Goal: Task Accomplishment & Management: Manage account settings

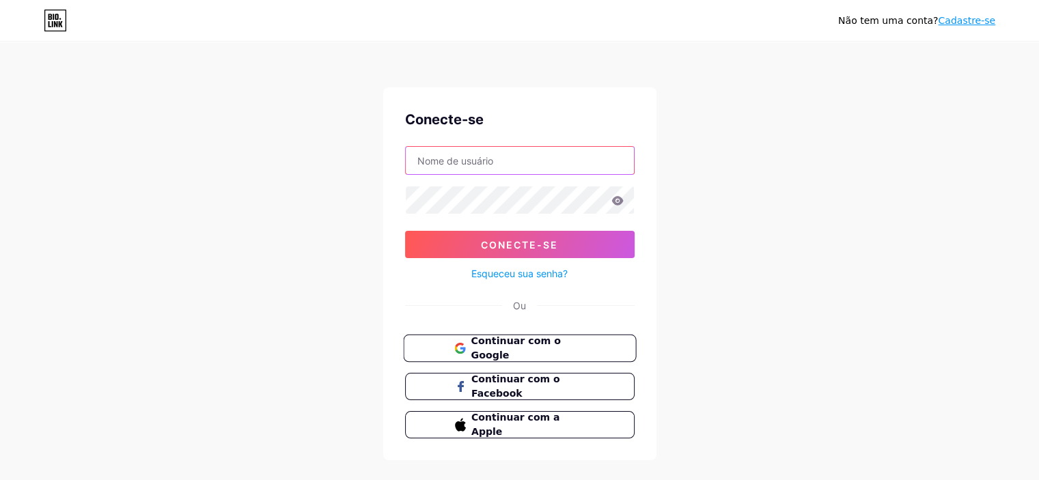
type input "[EMAIL_ADDRESS][DOMAIN_NAME]"
click at [560, 342] on font "Continuar com o Google" at bounding box center [515, 348] width 89 height 26
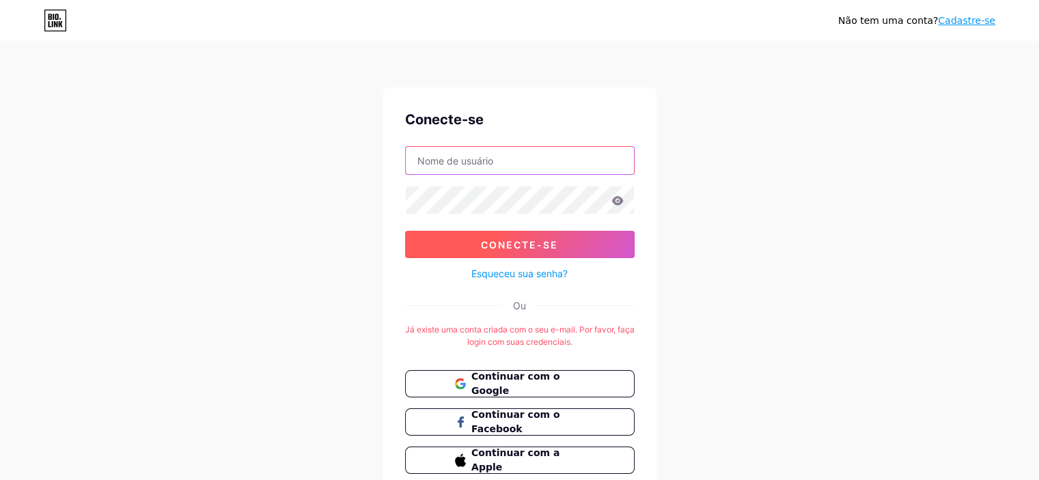
type input "[EMAIL_ADDRESS][DOMAIN_NAME]"
click at [507, 243] on font "Conecte-se" at bounding box center [519, 245] width 77 height 12
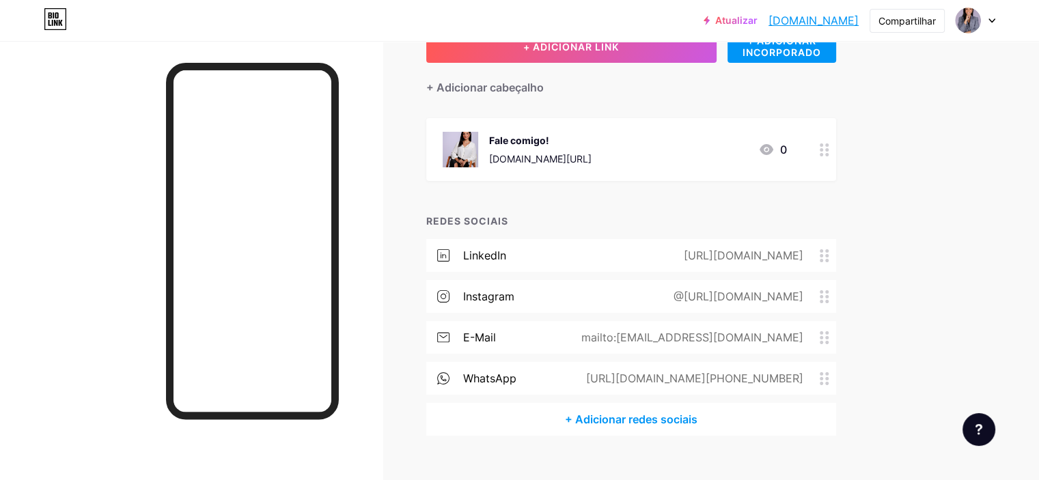
scroll to position [102, 0]
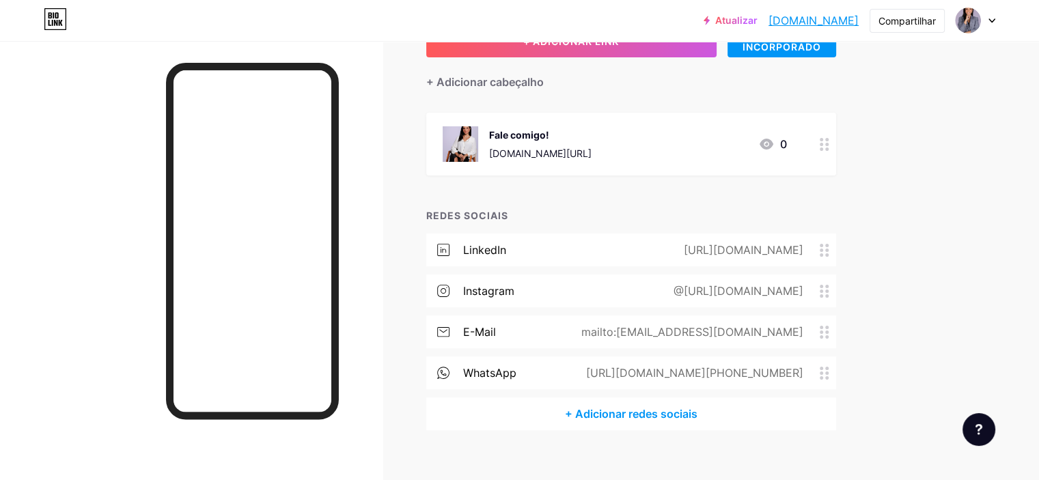
click at [803, 286] on font "@https://www.instagram.com/claudialaguna_/" at bounding box center [739, 291] width 130 height 14
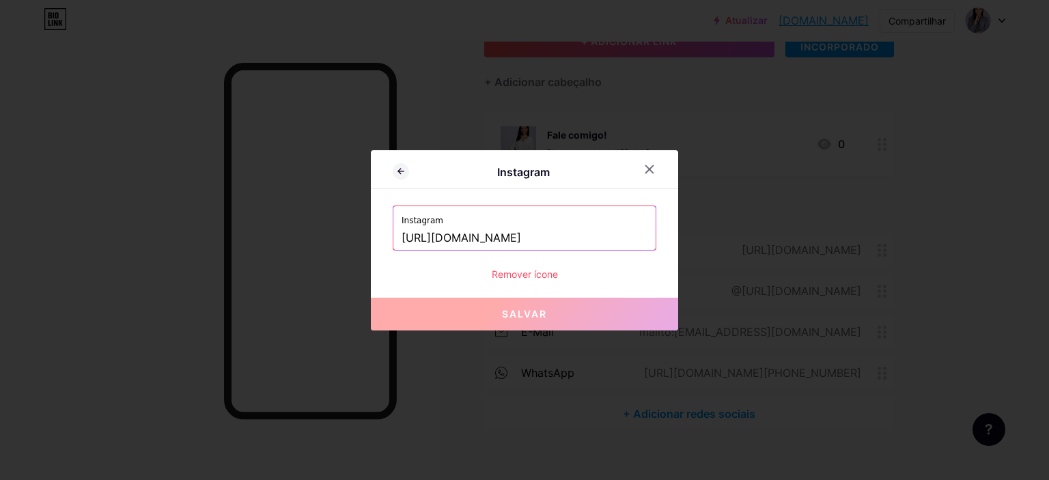
click at [527, 272] on font "Remover ícone" at bounding box center [525, 274] width 66 height 12
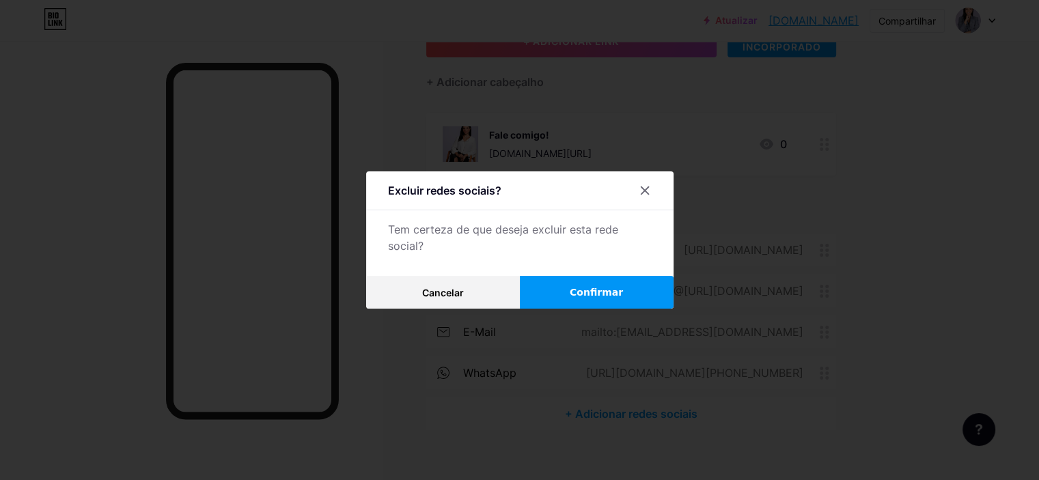
click at [552, 289] on button "Confirmar" at bounding box center [597, 292] width 154 height 33
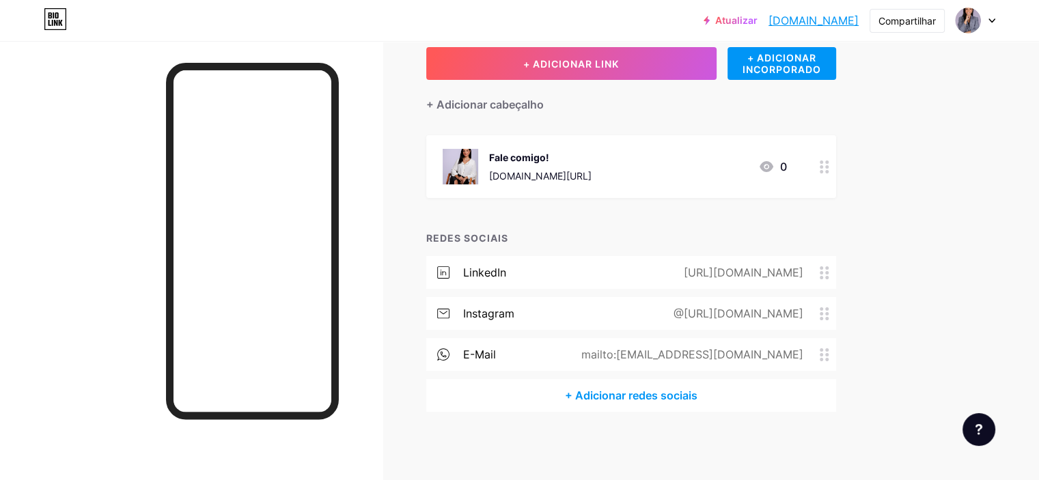
scroll to position [79, 0]
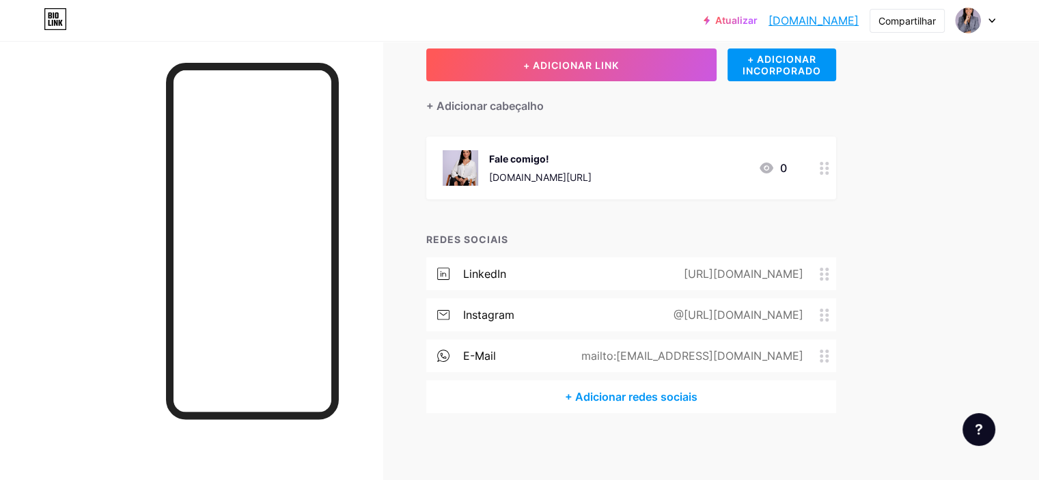
click at [656, 398] on font "+ Adicionar redes sociais" at bounding box center [631, 397] width 133 height 14
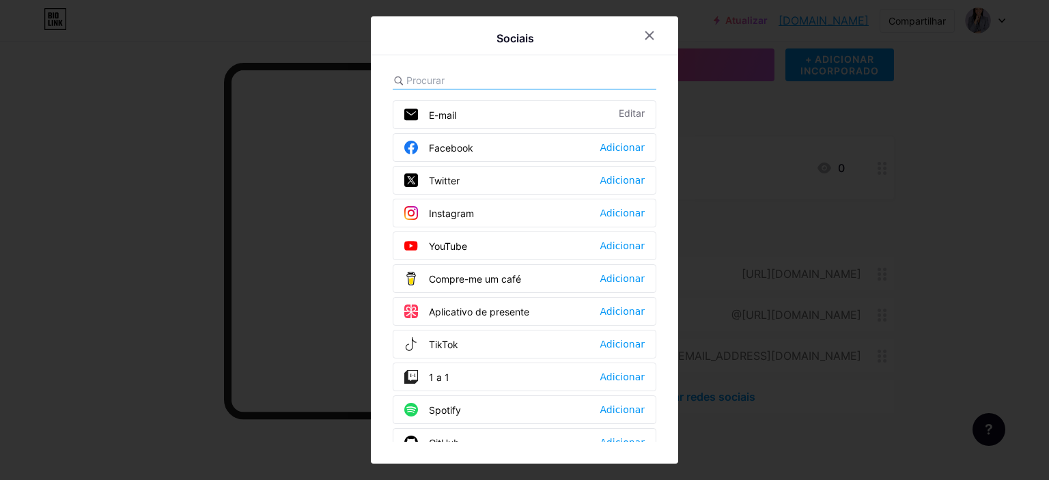
click at [449, 212] on font "Instagram" at bounding box center [451, 214] width 45 height 12
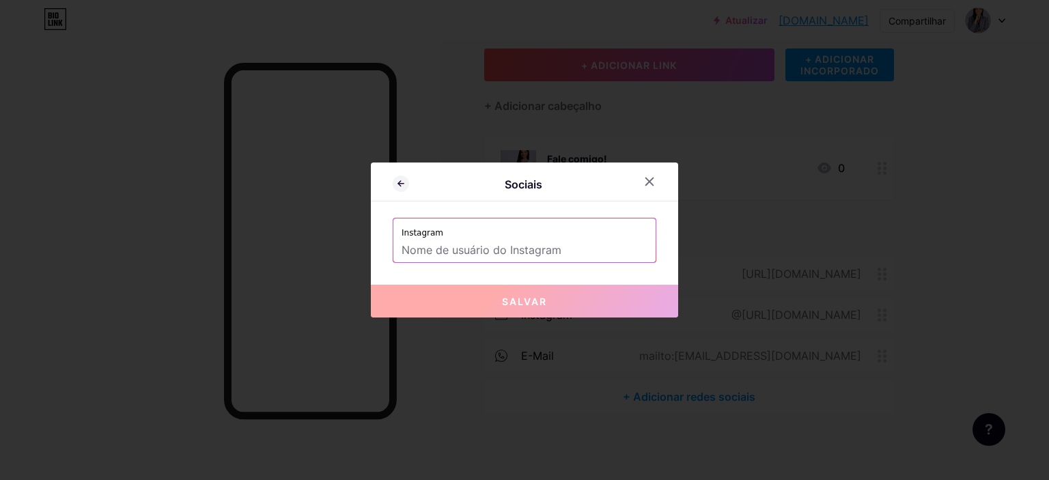
click at [459, 253] on input "text" at bounding box center [525, 250] width 246 height 23
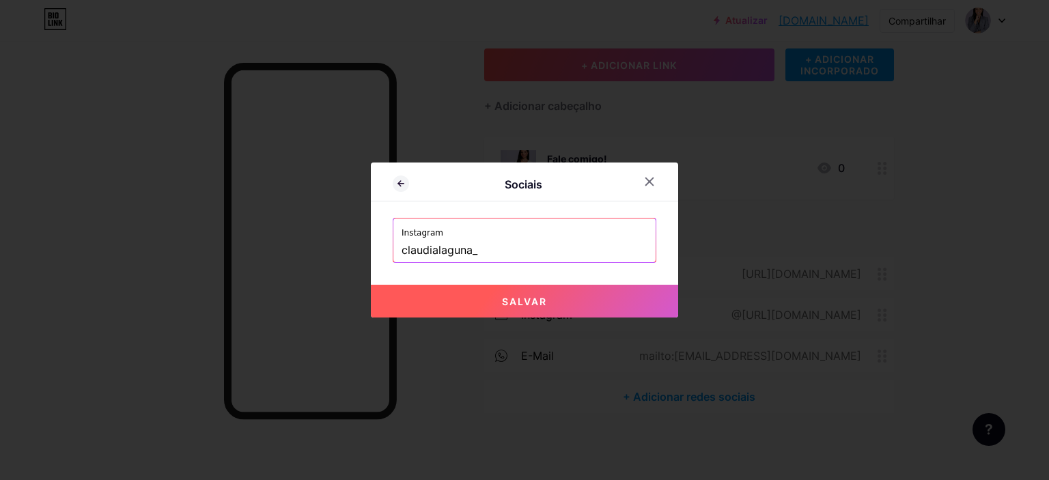
click at [539, 310] on button "Salvar" at bounding box center [524, 301] width 307 height 33
type input "https://instagram.com/claudialaguna_"
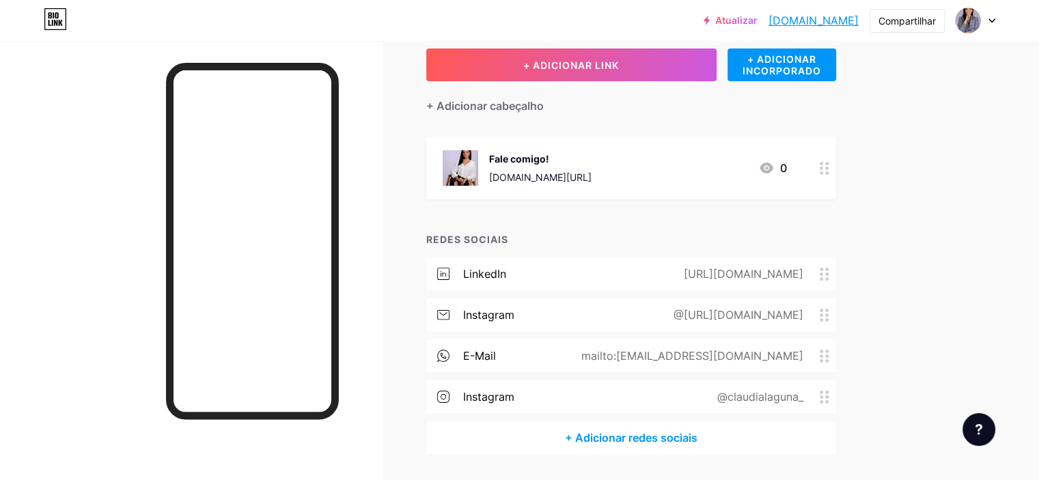
click at [803, 316] on font "@https://www.instagram.com/claudialaguna_/" at bounding box center [739, 315] width 130 height 14
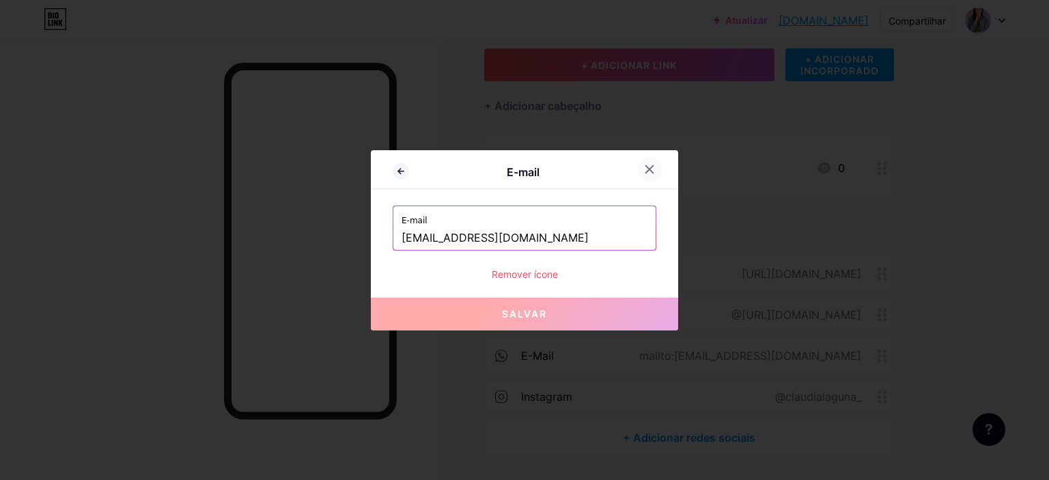
click at [651, 168] on icon at bounding box center [649, 169] width 11 height 11
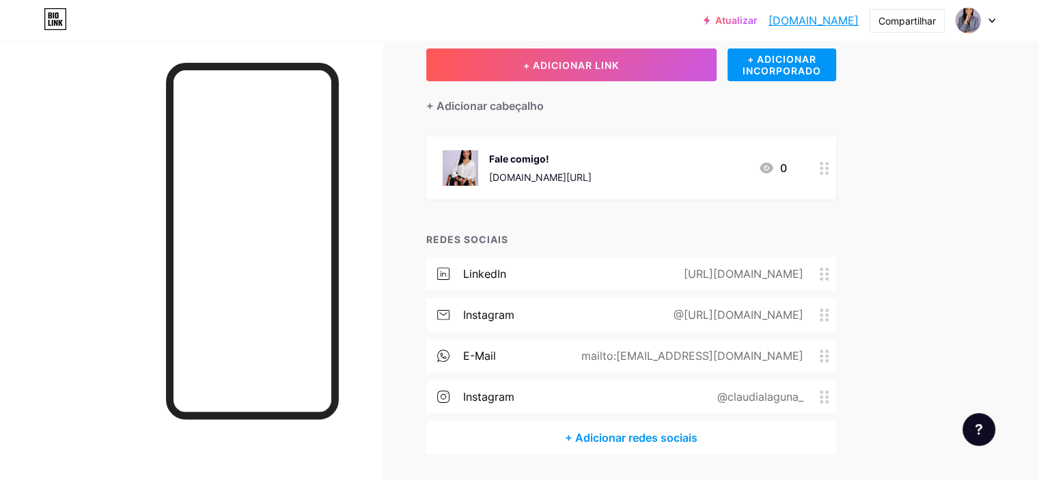
drag, startPoint x: 624, startPoint y: 309, endPoint x: 860, endPoint y: 317, distance: 235.8
click at [803, 317] on font "@https://www.instagram.com/claudialaguna_/" at bounding box center [739, 315] width 130 height 14
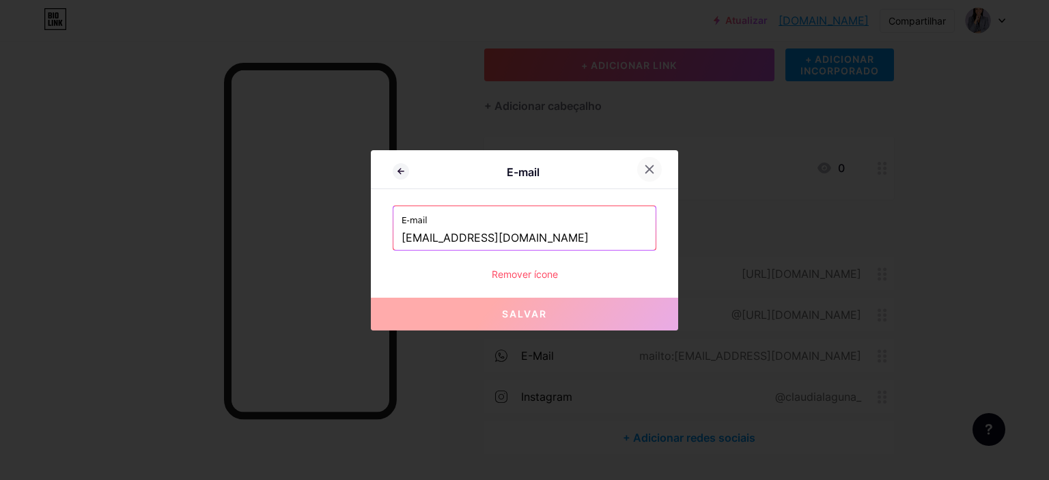
click at [653, 160] on div at bounding box center [649, 169] width 25 height 25
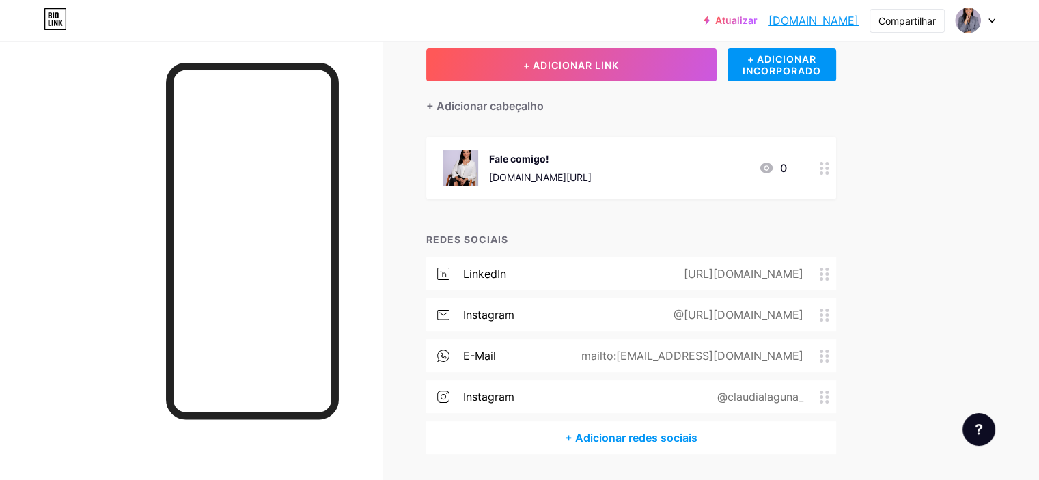
drag, startPoint x: 618, startPoint y: 318, endPoint x: 863, endPoint y: 322, distance: 246.0
click at [820, 322] on div "@https://www.instagram.com/claudialaguna_/" at bounding box center [736, 315] width 168 height 16
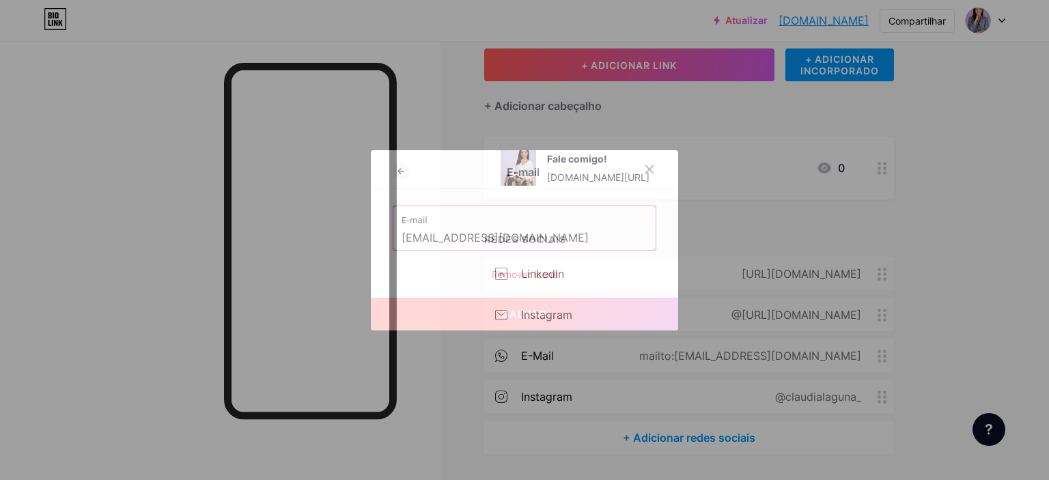
copy font "@https://www.instagram.com/claudialaguna_/"
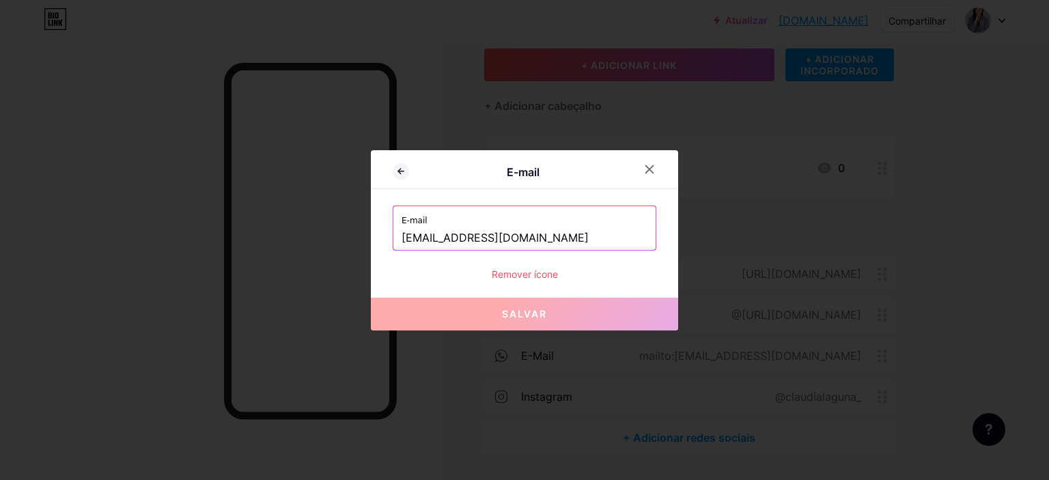
click at [888, 55] on div at bounding box center [524, 240] width 1049 height 480
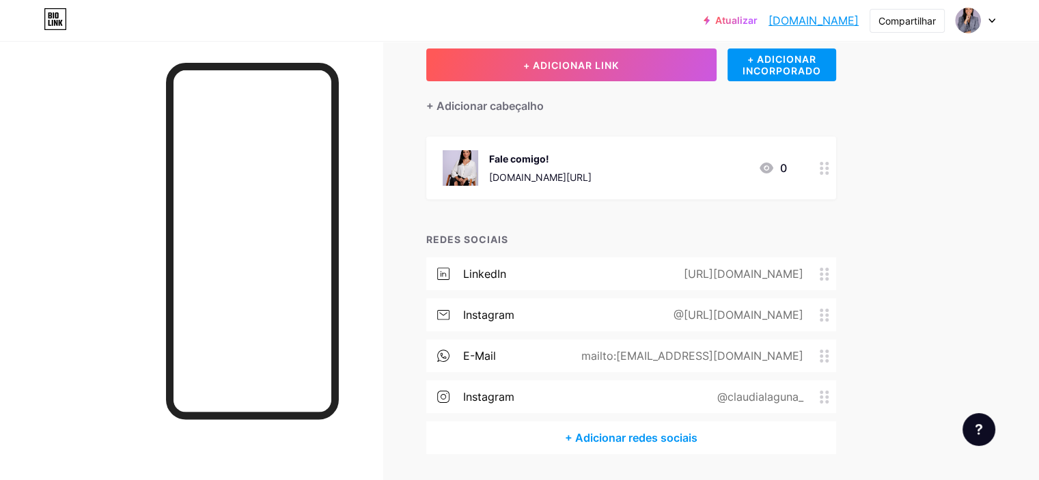
drag, startPoint x: 865, startPoint y: 318, endPoint x: 622, endPoint y: 327, distance: 243.3
click at [622, 327] on div "Instagram @https://www.instagram.com/claudialaguna_/" at bounding box center [631, 315] width 410 height 33
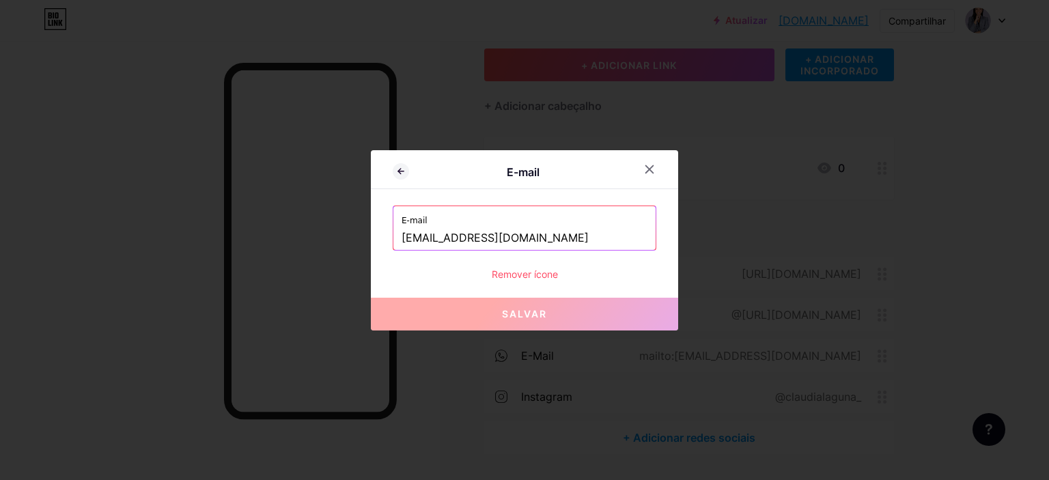
click at [563, 240] on input "[EMAIL_ADDRESS][DOMAIN_NAME]" at bounding box center [525, 238] width 246 height 23
click at [649, 166] on icon at bounding box center [649, 169] width 11 height 11
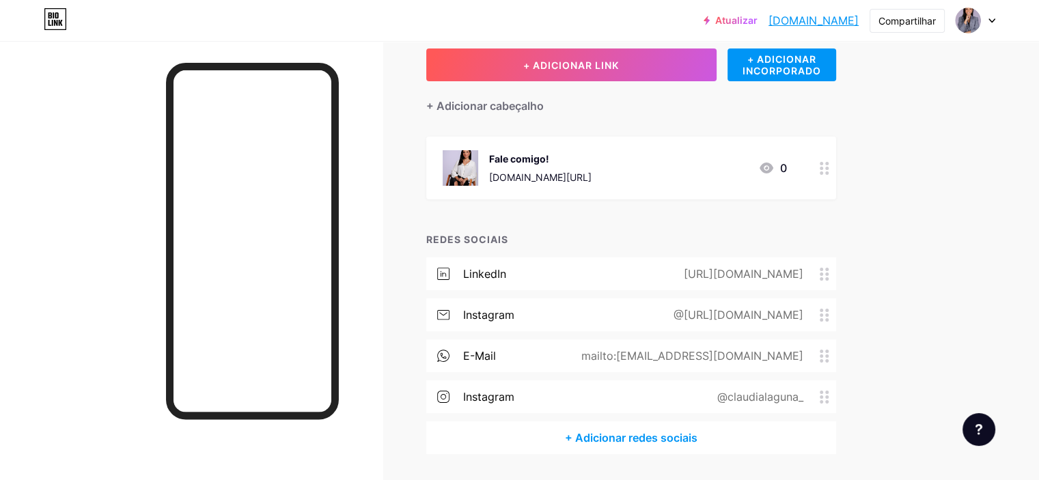
click at [763, 312] on font "@https://www.instagram.com/claudialaguna_/" at bounding box center [739, 315] width 130 height 14
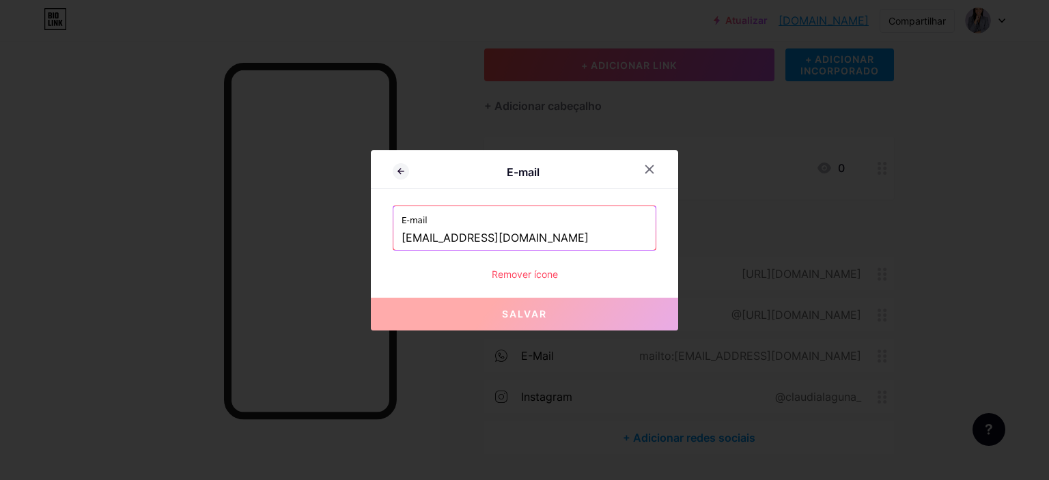
drag, startPoint x: 533, startPoint y: 243, endPoint x: 402, endPoint y: 245, distance: 130.5
click at [402, 245] on input "[EMAIL_ADDRESS][DOMAIN_NAME]" at bounding box center [525, 238] width 246 height 23
click at [544, 219] on label "E-mail" at bounding box center [525, 216] width 246 height 20
click at [541, 316] on font "Salvar" at bounding box center [524, 314] width 45 height 12
click at [652, 161] on div at bounding box center [649, 169] width 25 height 25
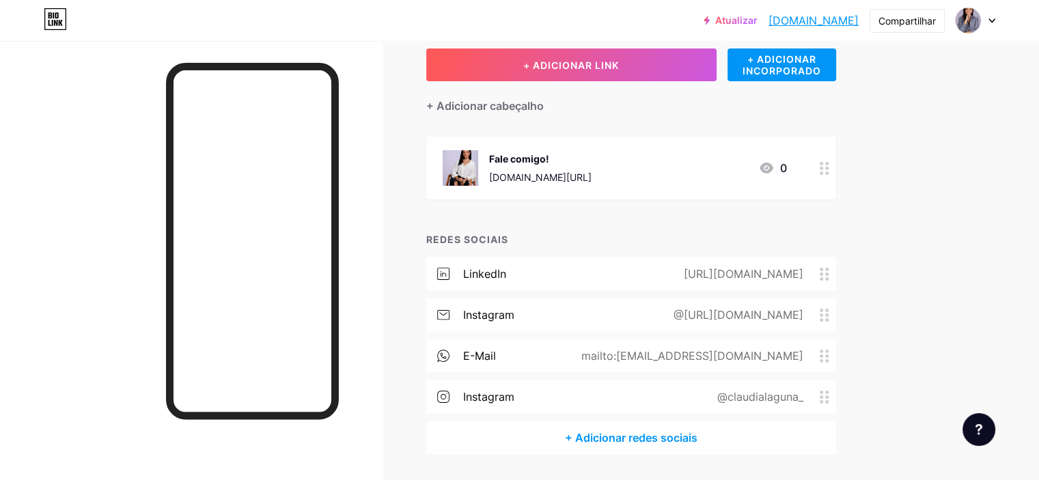
click at [829, 312] on icon at bounding box center [825, 315] width 10 height 13
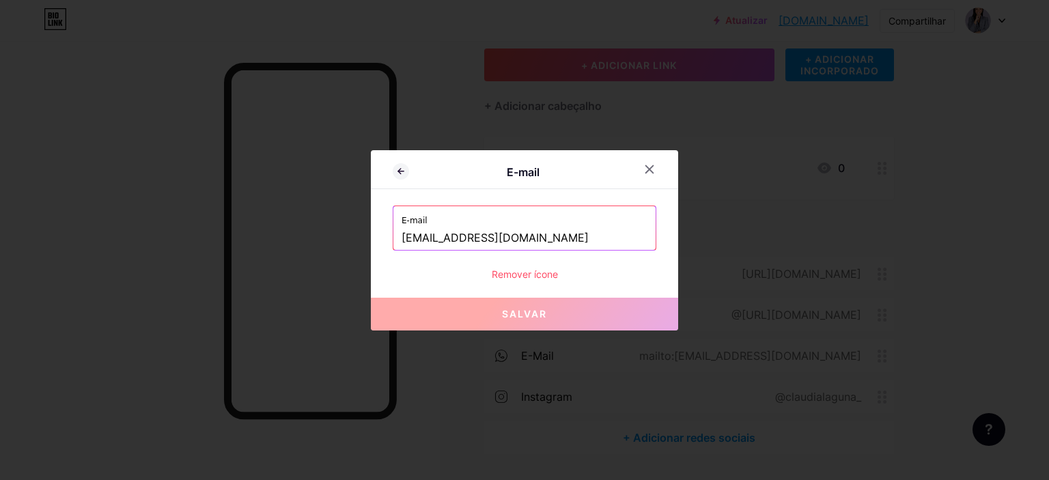
click at [541, 268] on font "Remover ícone" at bounding box center [525, 274] width 66 height 12
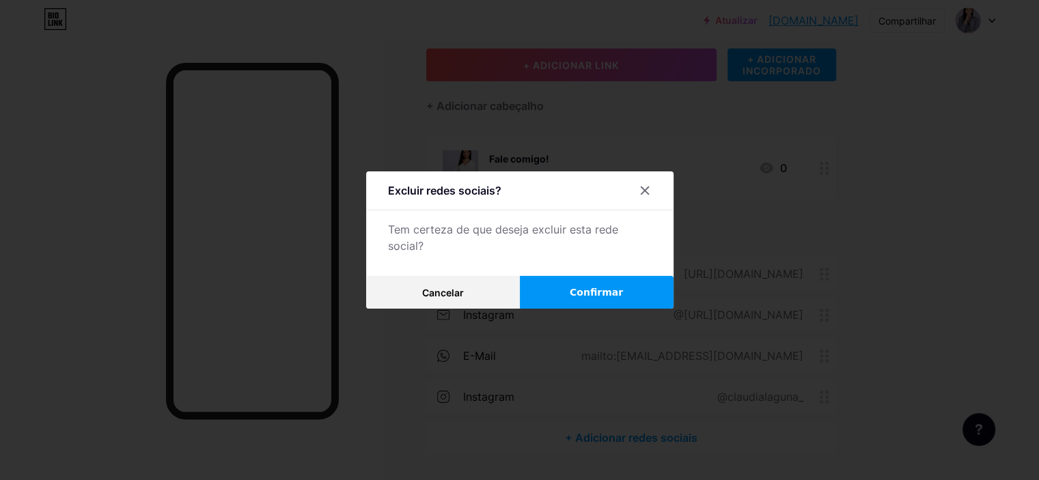
click at [581, 287] on font "Confirmar" at bounding box center [596, 292] width 53 height 11
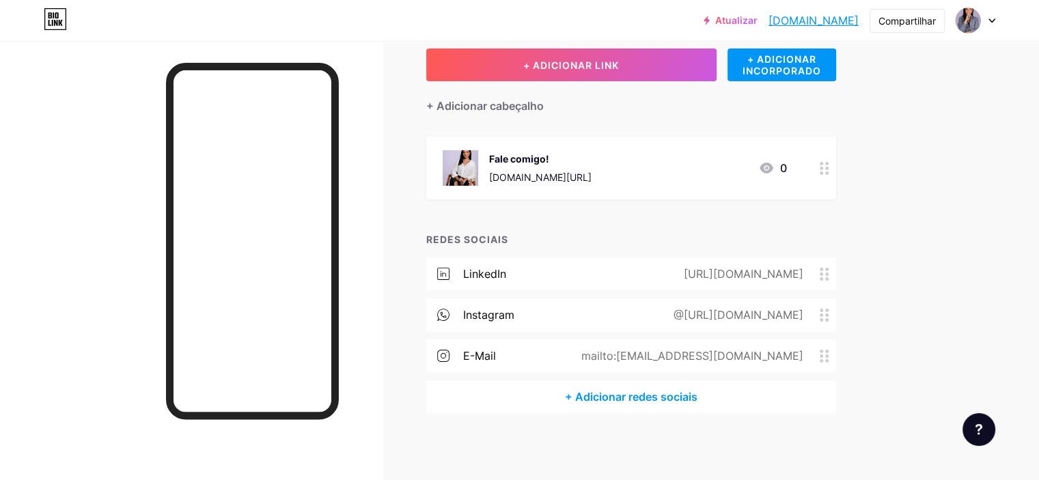
click at [697, 396] on font "+ Adicionar redes sociais" at bounding box center [631, 397] width 133 height 14
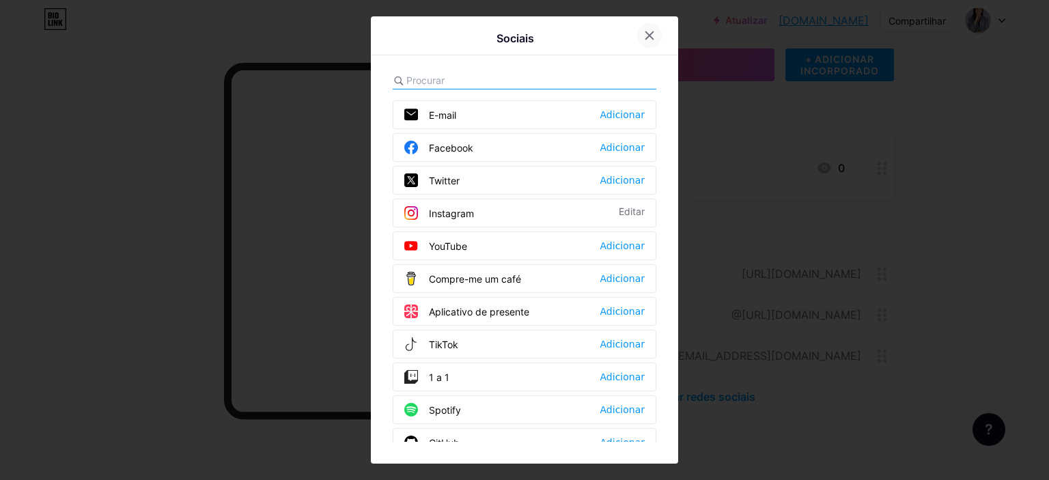
click at [644, 42] on div at bounding box center [649, 35] width 25 height 25
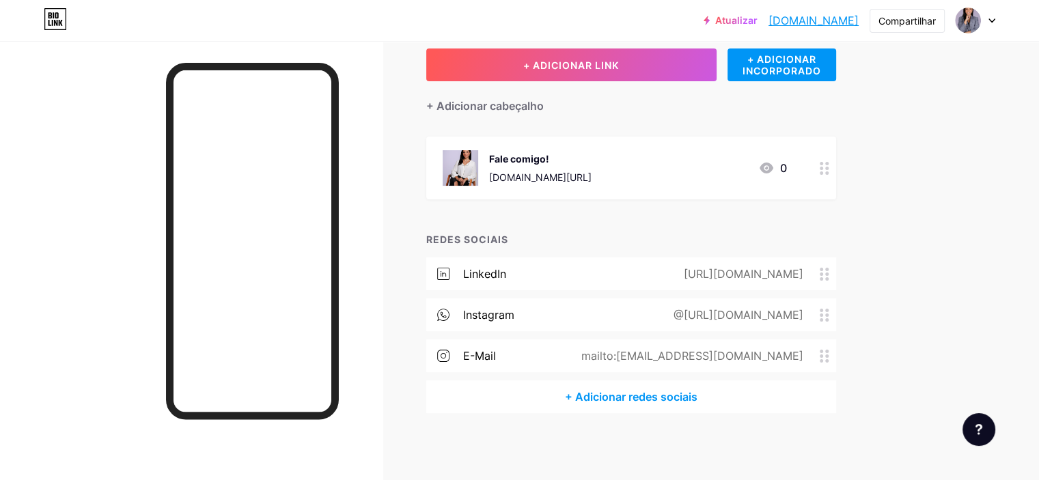
click at [693, 398] on font "+ Adicionar redes sociais" at bounding box center [631, 397] width 133 height 14
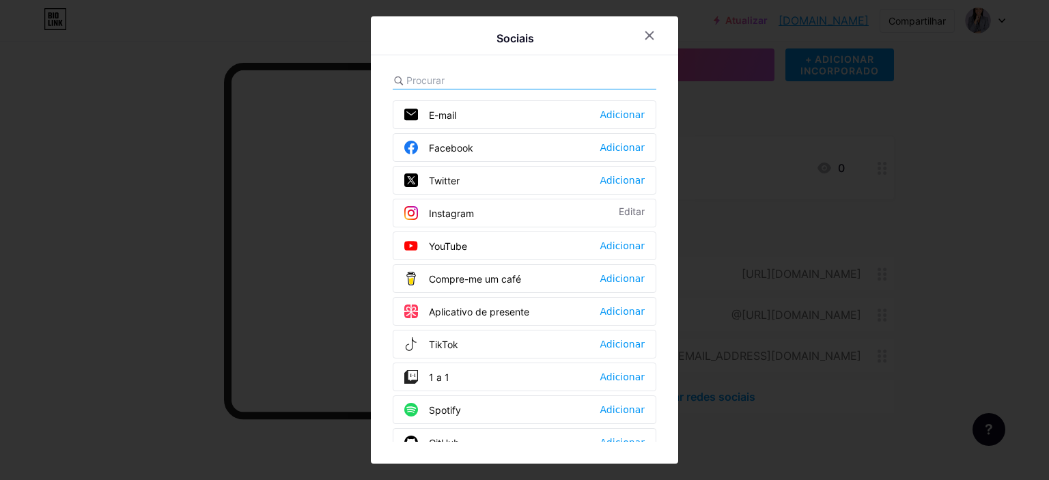
click at [572, 85] on div at bounding box center [525, 81] width 264 height 18
click at [459, 79] on input "text" at bounding box center [481, 80] width 151 height 14
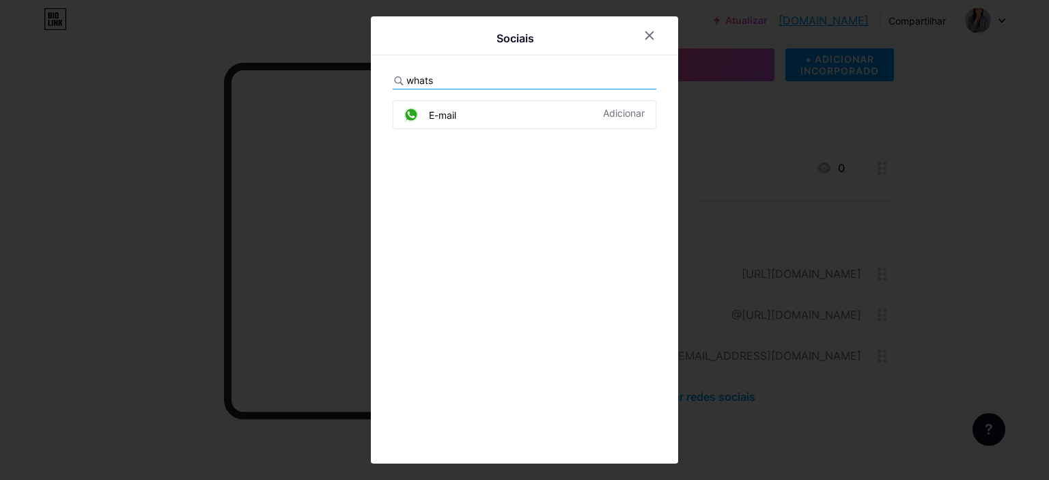
type input "whats"
click at [456, 120] on font "E-mail" at bounding box center [442, 115] width 27 height 12
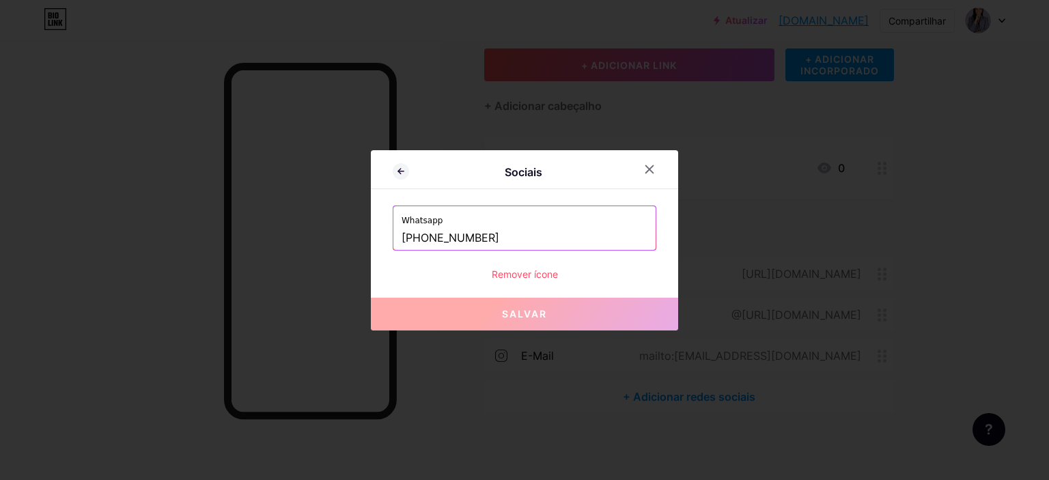
click at [531, 311] on font "Salvar" at bounding box center [524, 314] width 45 height 12
click at [554, 316] on button "Salvar" at bounding box center [524, 314] width 307 height 33
click at [648, 168] on icon at bounding box center [649, 169] width 11 height 11
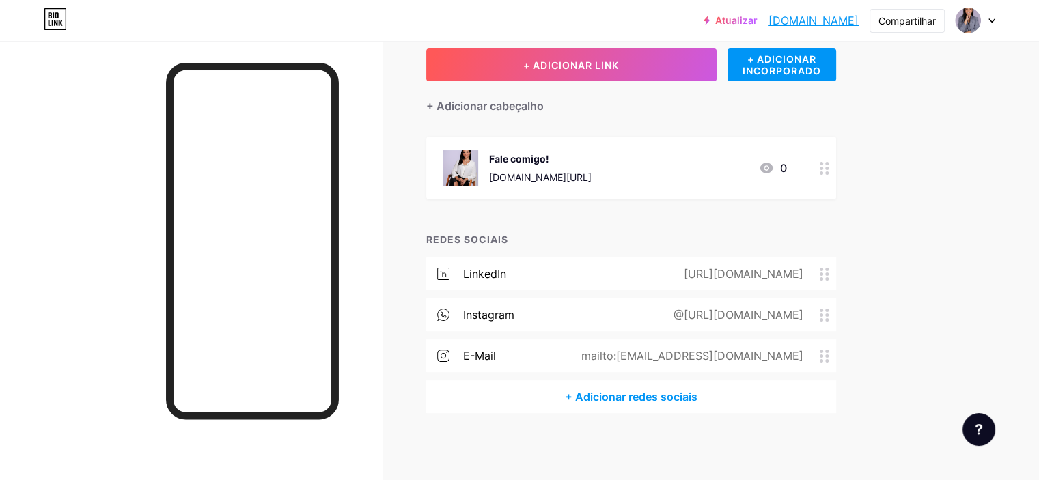
click at [674, 397] on font "+ Adicionar redes sociais" at bounding box center [631, 397] width 133 height 14
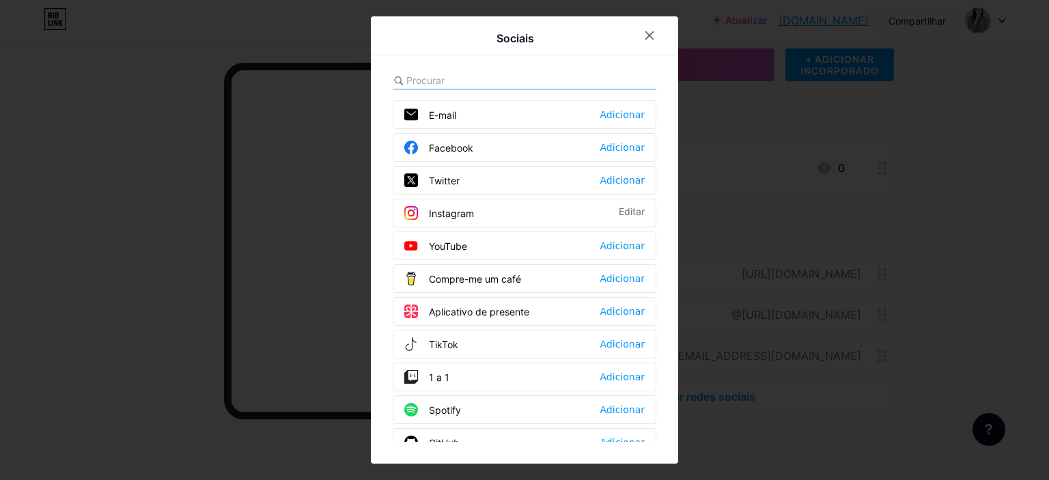
click at [460, 70] on div "Sociais E-mail Adicionar Facebook Adicionar Twitter Adicionar Instagram Editar …" at bounding box center [524, 239] width 307 height 447
click at [460, 74] on input "text" at bounding box center [481, 80] width 151 height 14
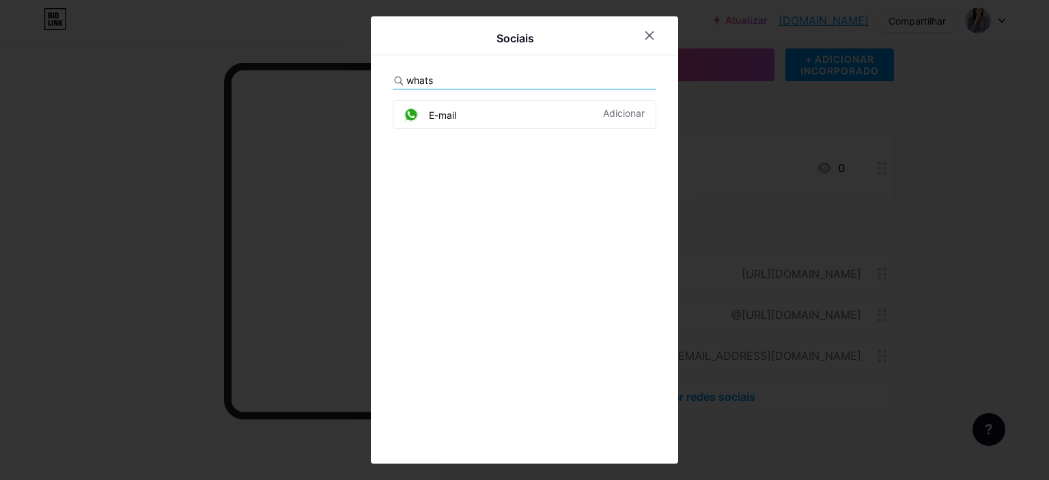
type input "whats"
click at [651, 35] on icon at bounding box center [649, 35] width 11 height 11
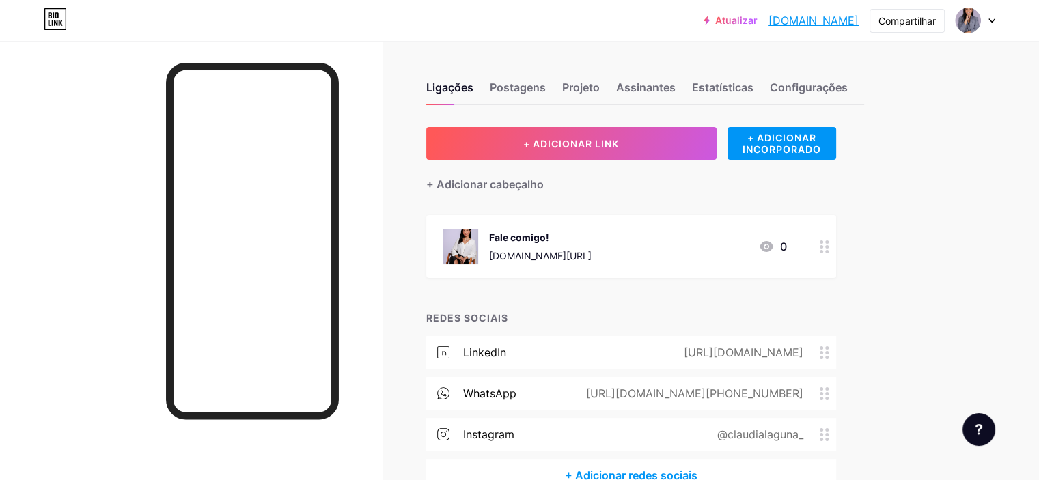
scroll to position [79, 0]
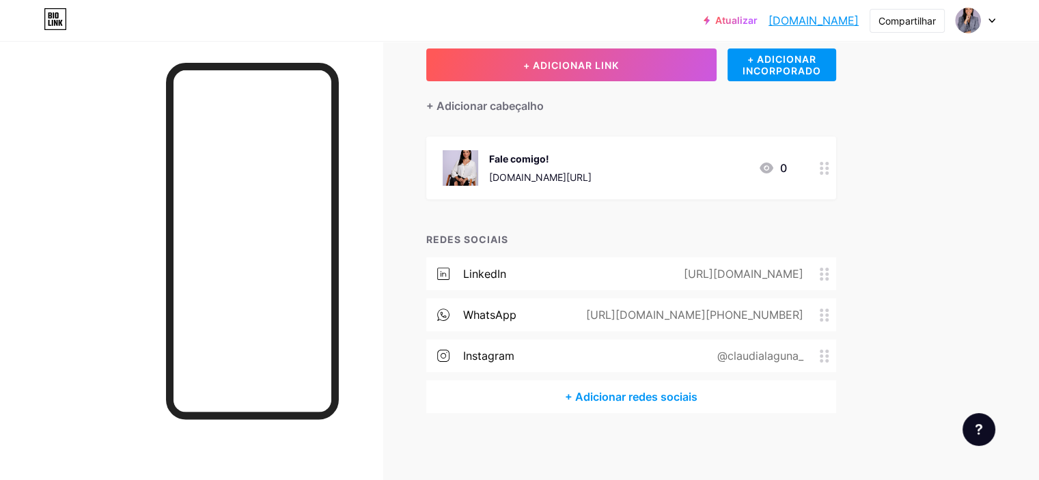
click at [738, 386] on div "+ Adicionar redes sociais" at bounding box center [631, 397] width 410 height 33
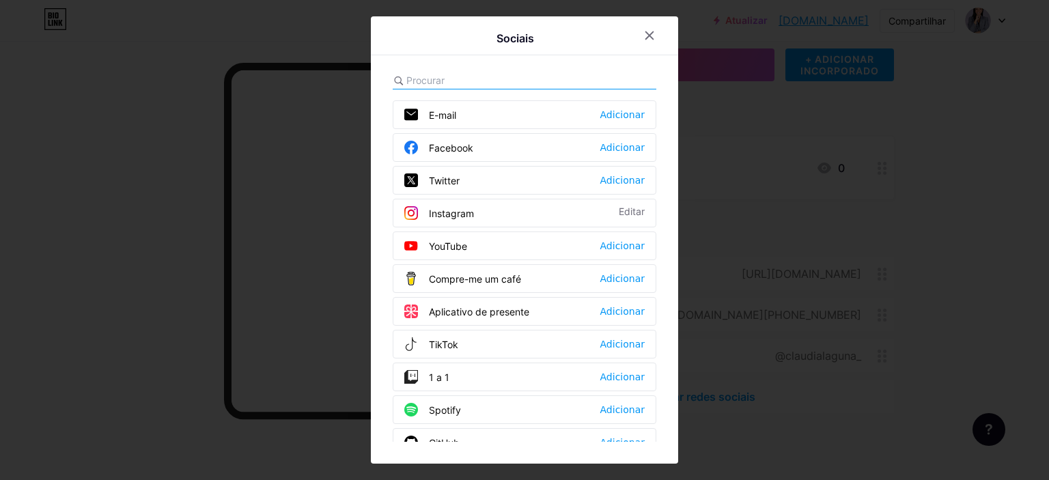
click at [484, 125] on div "E-mail Adicionar" at bounding box center [525, 114] width 264 height 29
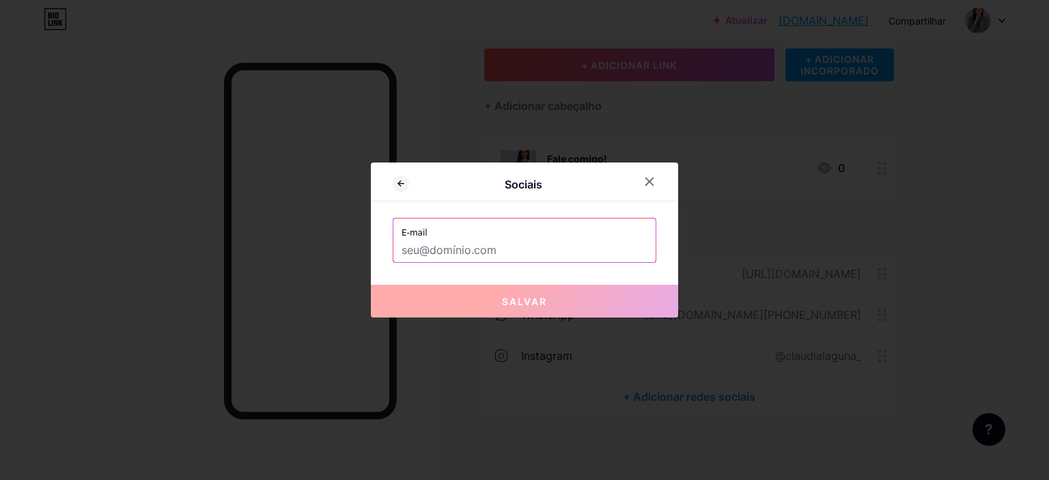
click at [495, 253] on input "text" at bounding box center [525, 250] width 246 height 23
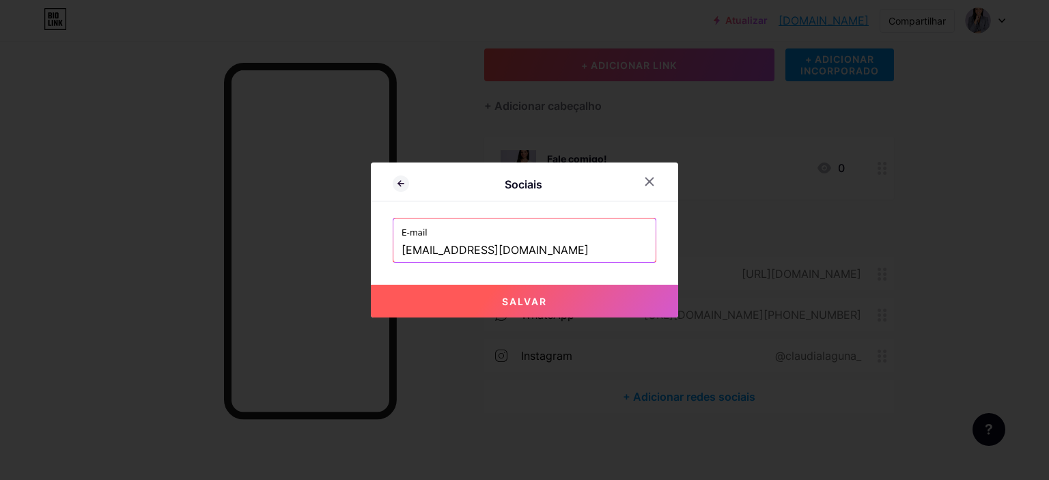
click at [661, 281] on div "Sociais E-mail [EMAIL_ADDRESS][DOMAIN_NAME] Salvar" at bounding box center [524, 240] width 307 height 155
click at [609, 297] on button "Salvar" at bounding box center [524, 301] width 307 height 33
type input "mailto:[EMAIL_ADDRESS][DOMAIN_NAME]"
